Goal: Task Accomplishment & Management: Use online tool/utility

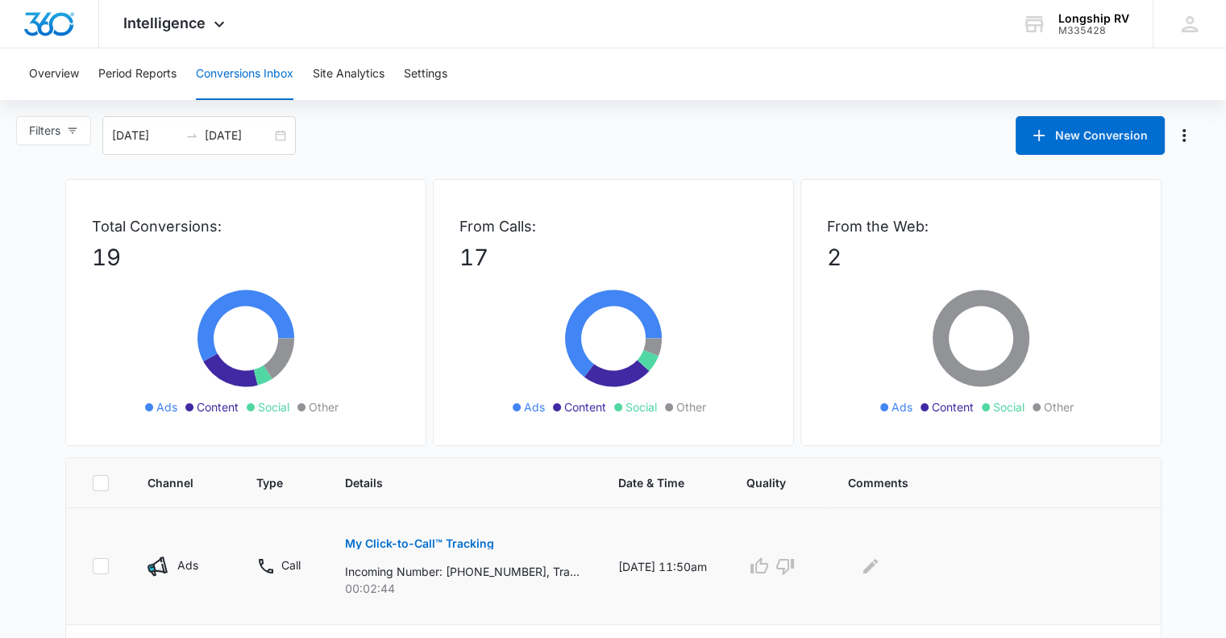
click at [416, 547] on p "My Click-to-Call™ Tracking" at bounding box center [419, 543] width 149 height 11
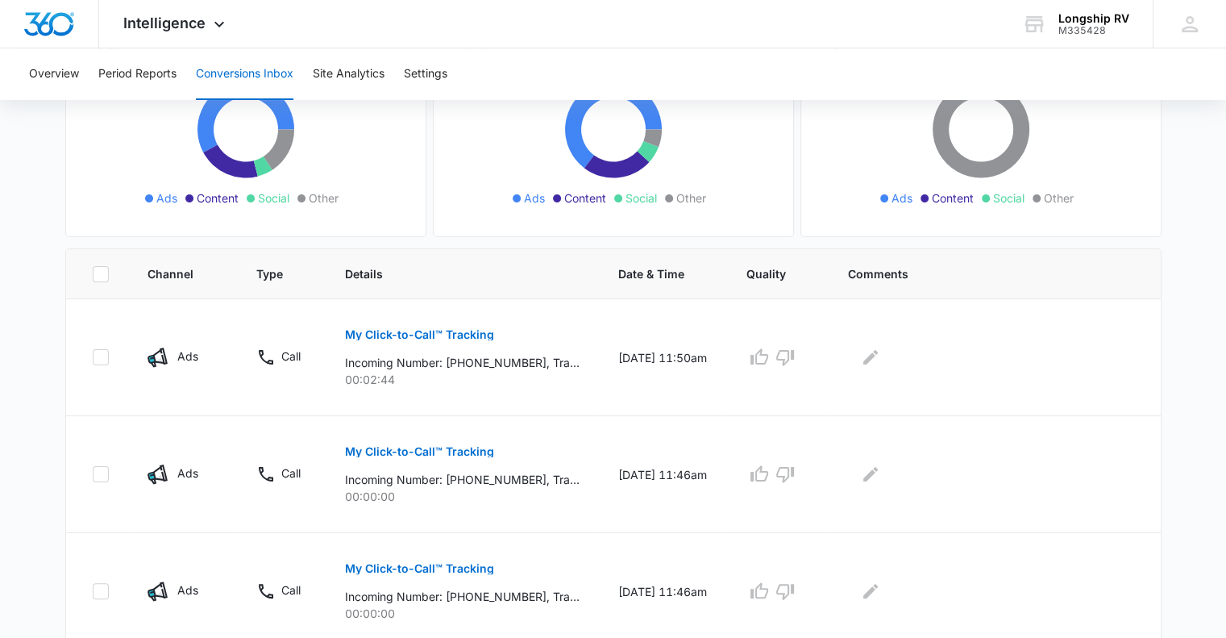
scroll to position [210, 0]
click at [880, 359] on icon "Edit Comments" at bounding box center [870, 356] width 19 height 19
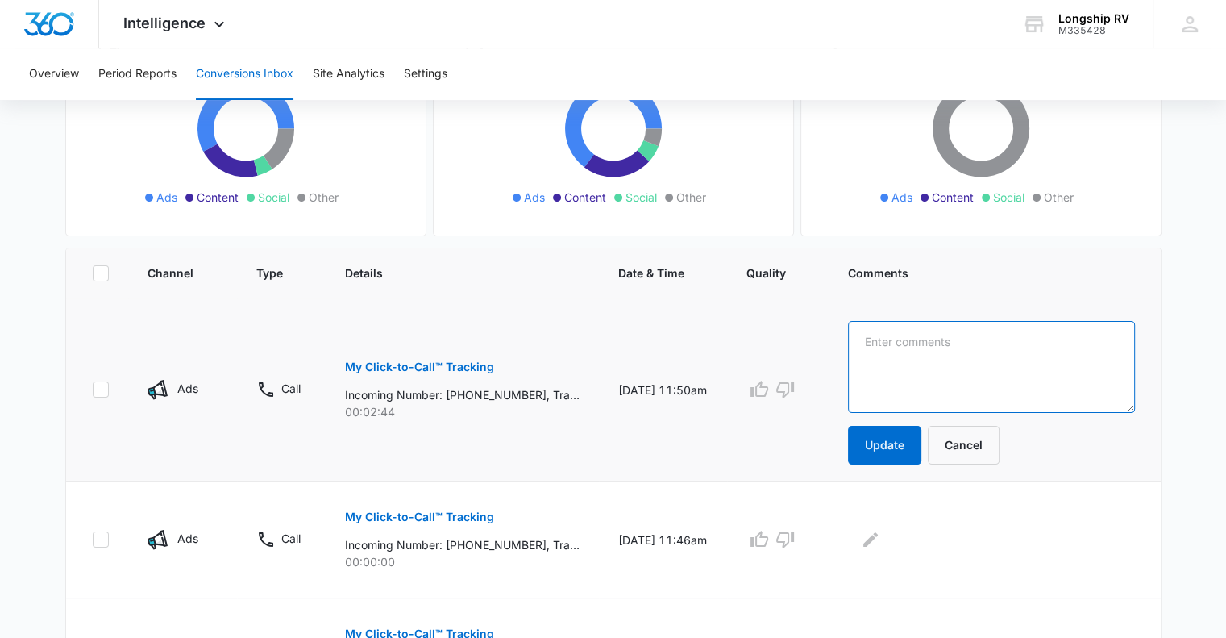
click at [874, 341] on textarea at bounding box center [991, 367] width 287 height 92
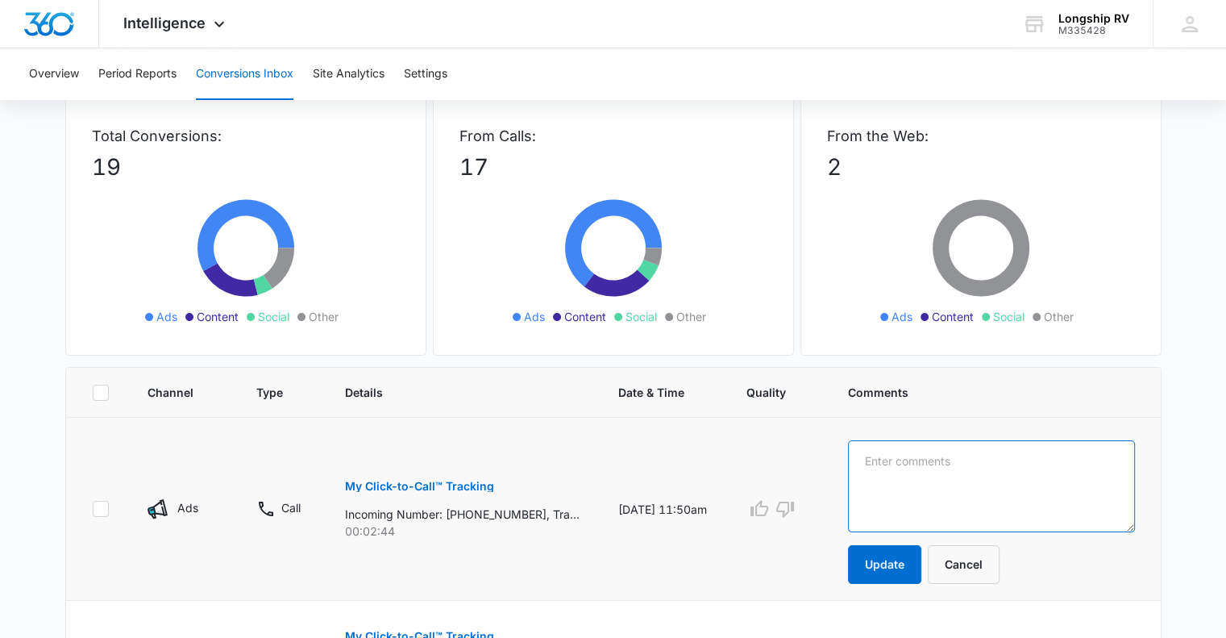
scroll to position [0, 0]
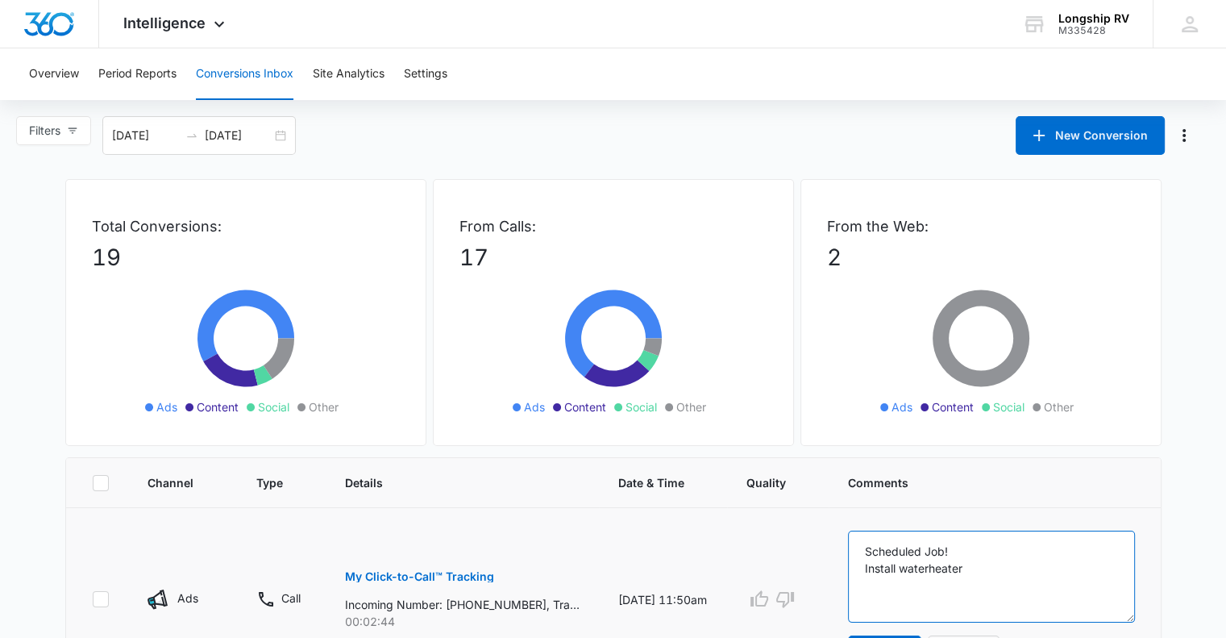
click at [935, 565] on textarea "Scheduled Job! Install waterheater" at bounding box center [991, 577] width 287 height 92
click at [984, 568] on textarea "Scheduled Job! Install water heater" at bounding box center [991, 577] width 287 height 92
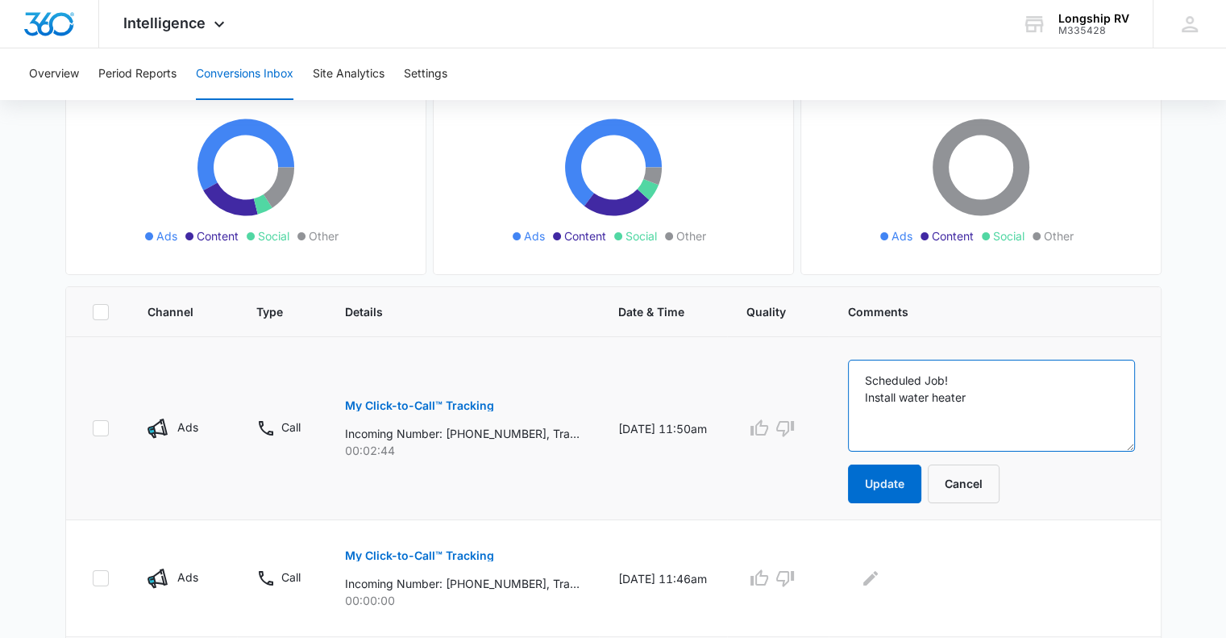
scroll to position [191, 0]
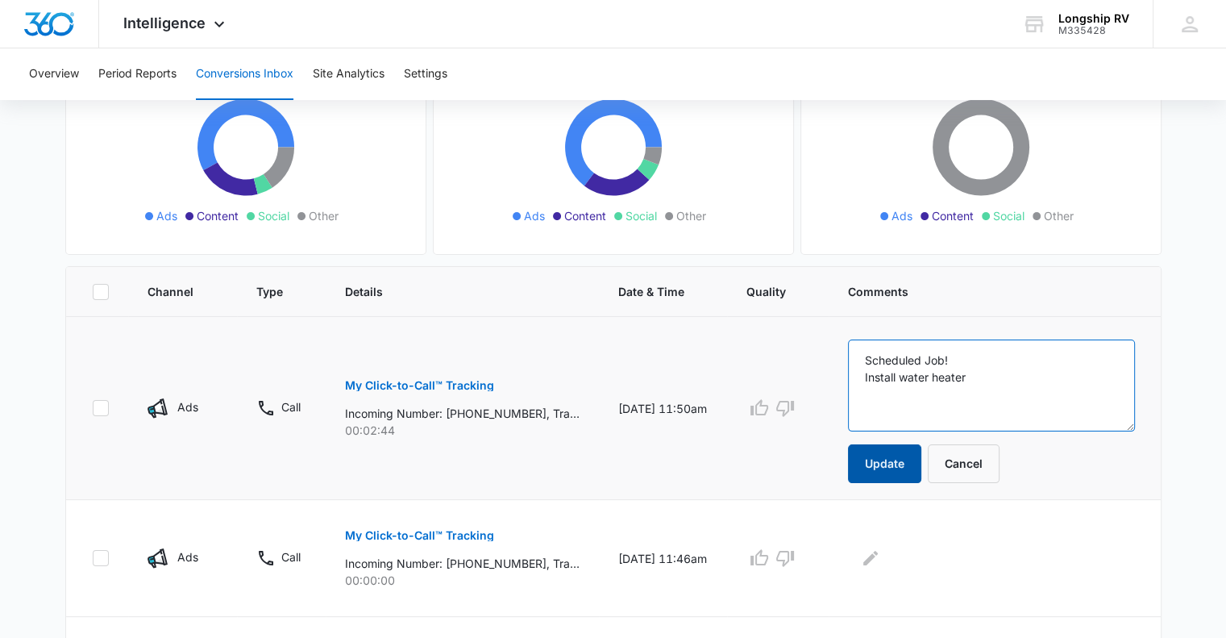
type textarea "Scheduled Job! Install water heater"
click at [883, 457] on button "Update" at bounding box center [884, 463] width 73 height 39
